Goal: Task Accomplishment & Management: Use online tool/utility

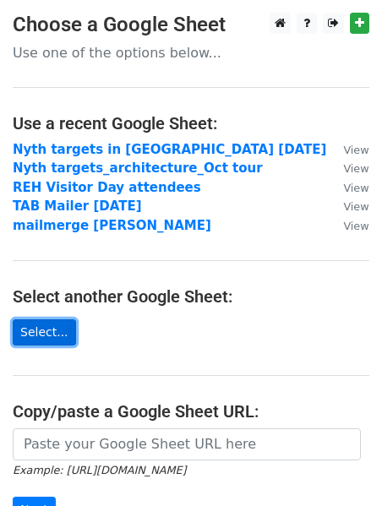
click at [32, 329] on link "Select..." at bounding box center [44, 332] width 63 height 26
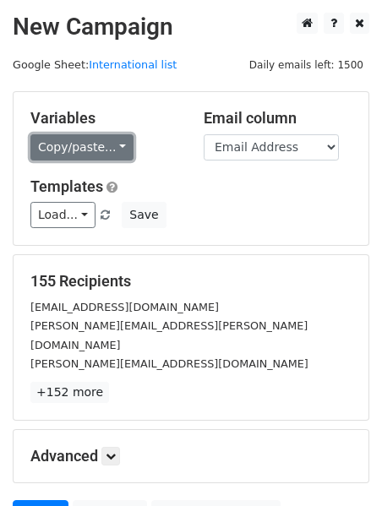
click at [116, 152] on link "Copy/paste..." at bounding box center [81, 147] width 103 height 26
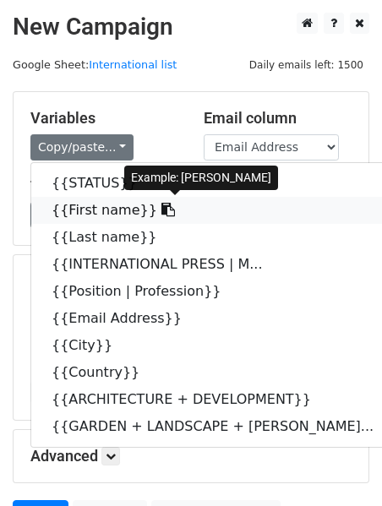
click at [109, 214] on link "{{First name}}" at bounding box center [221, 210] width 380 height 27
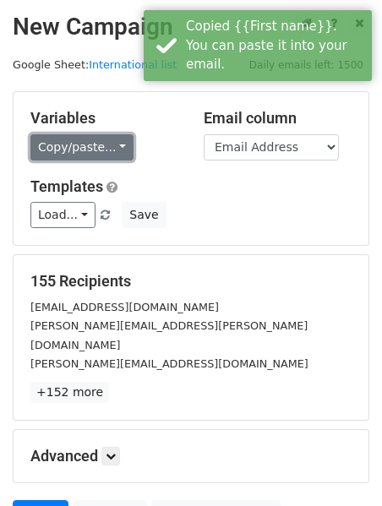
click at [95, 149] on link "Copy/paste..." at bounding box center [81, 147] width 103 height 26
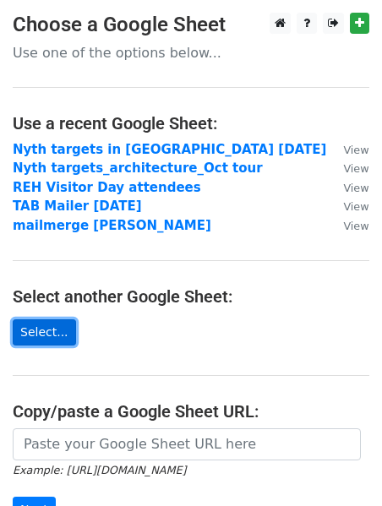
click at [32, 337] on link "Select..." at bounding box center [44, 332] width 63 height 26
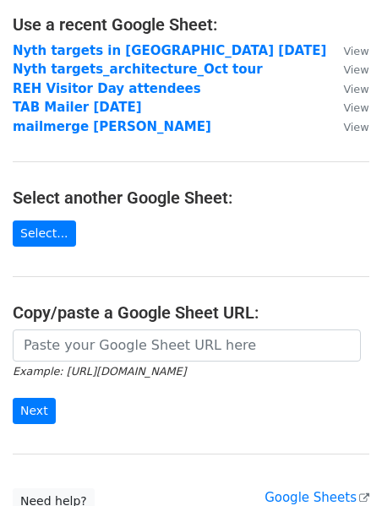
scroll to position [125, 0]
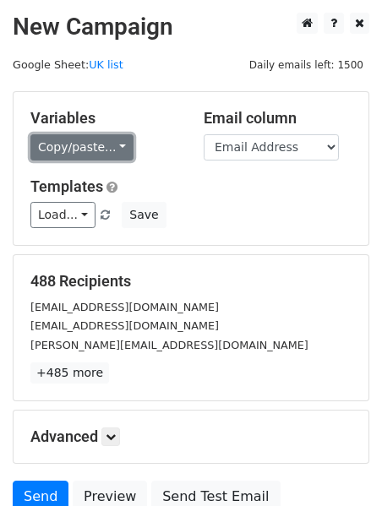
click at [100, 144] on link "Copy/paste..." at bounding box center [81, 147] width 103 height 26
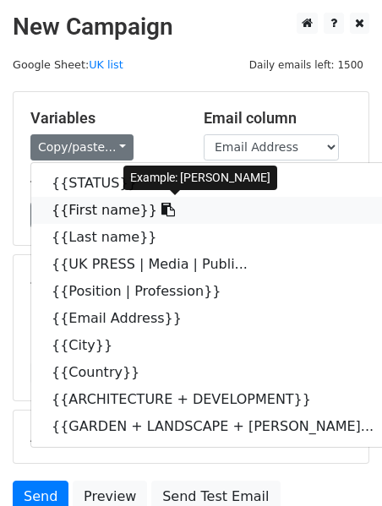
click at [99, 209] on link "{{First name}}" at bounding box center [221, 210] width 380 height 27
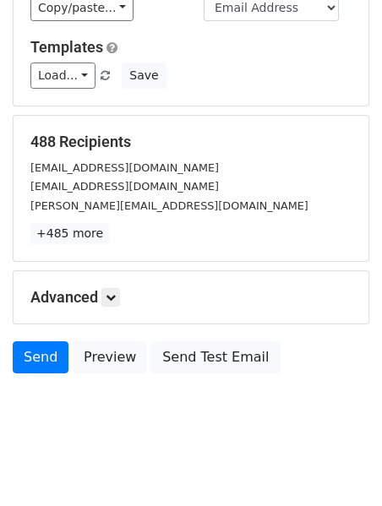
scroll to position [149, 0]
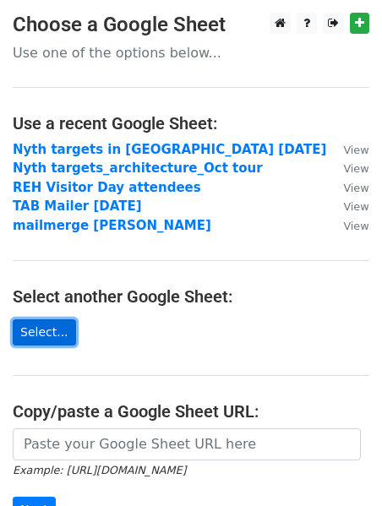
click at [57, 328] on link "Select..." at bounding box center [44, 332] width 63 height 26
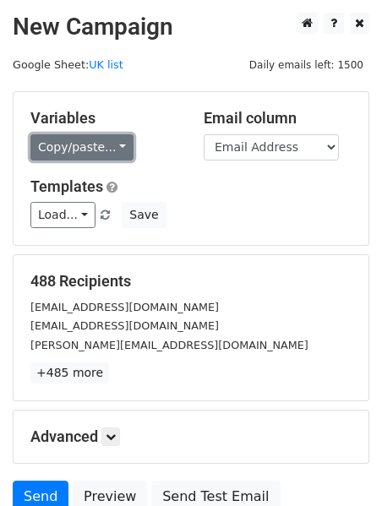
click at [109, 149] on link "Copy/paste..." at bounding box center [81, 147] width 103 height 26
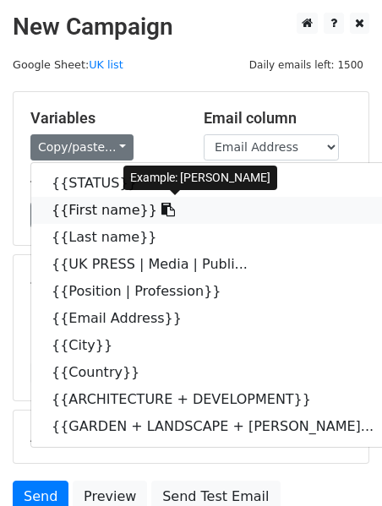
click at [99, 213] on link "{{First name}}" at bounding box center [221, 210] width 380 height 27
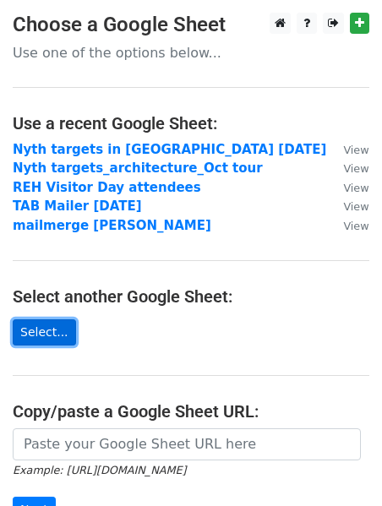
click at [49, 332] on link "Select..." at bounding box center [44, 332] width 63 height 26
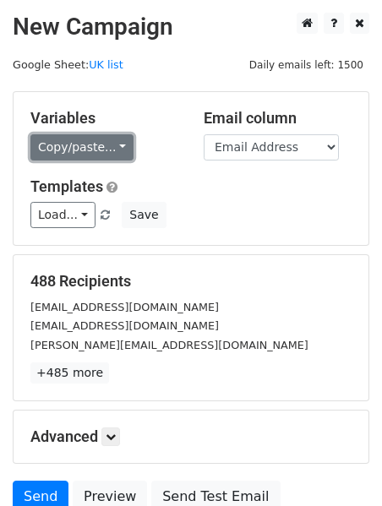
click at [114, 147] on link "Copy/paste..." at bounding box center [81, 147] width 103 height 26
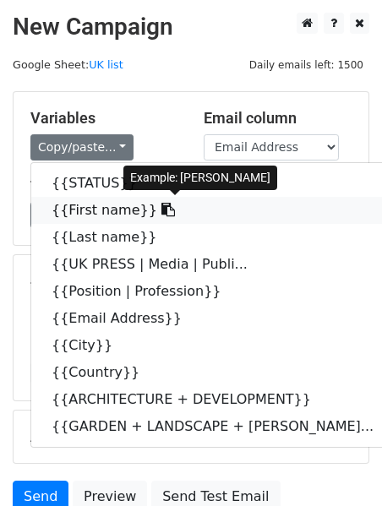
click at [102, 213] on link "{{First name}}" at bounding box center [221, 210] width 380 height 27
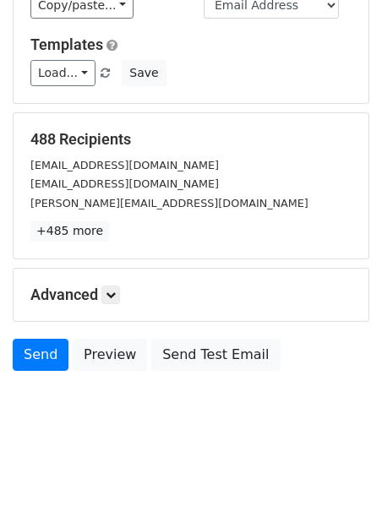
scroll to position [149, 0]
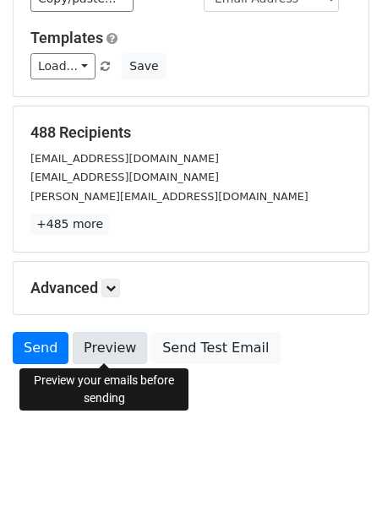
click at [101, 346] on link "Preview" at bounding box center [110, 348] width 74 height 32
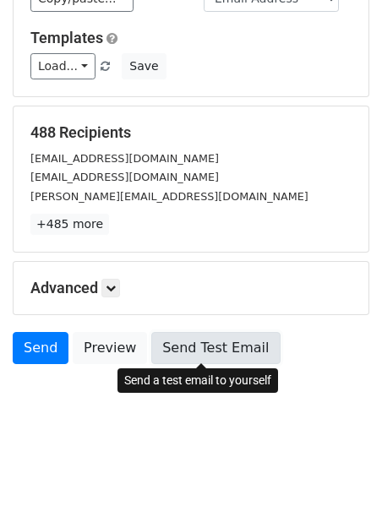
click at [184, 349] on link "Send Test Email" at bounding box center [215, 348] width 128 height 32
click at [191, 349] on link "Send Test Email" at bounding box center [215, 348] width 128 height 32
